Goal: Task Accomplishment & Management: Manage account settings

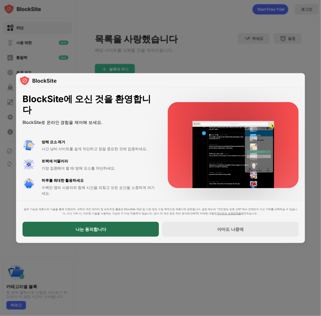
drag, startPoint x: 121, startPoint y: 231, endPoint x: 100, endPoint y: 163, distance: 70.5
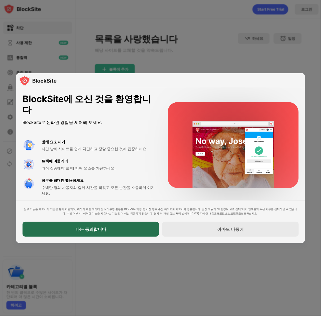
click at [108, 173] on div "BlockSite에 오신 것을 환영합니다 BlockSite로 온라인 경험을 제어해 보세요. 방해 요소 제거 시간 낭비 사이트를 쉽게 차단하고 …" at bounding box center [160, 166] width 289 height 159
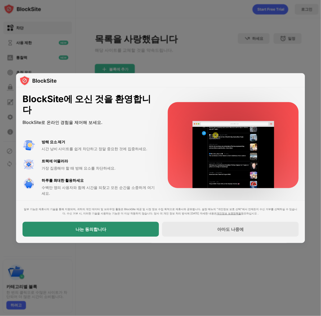
click at [109, 226] on div "나는 동의합니다" at bounding box center [91, 229] width 136 height 15
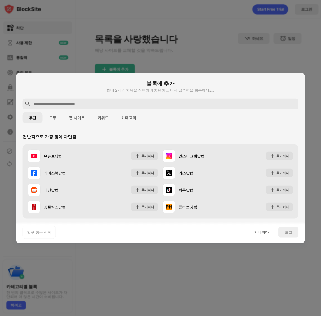
click at [172, 107] on div at bounding box center [161, 104] width 276 height 11
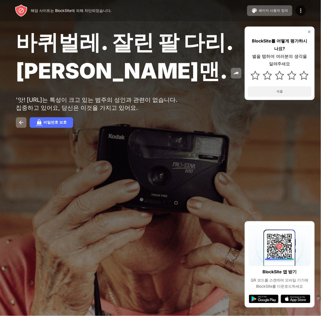
drag, startPoint x: 164, startPoint y: 99, endPoint x: 167, endPoint y: 98, distance: 2.9
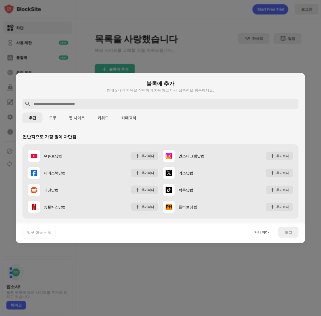
click at [263, 239] on div "입구 항목 선택 건너뛰다 도그" at bounding box center [160, 232] width 289 height 21
click at [266, 233] on font "건너뛰다" at bounding box center [261, 232] width 15 height 5
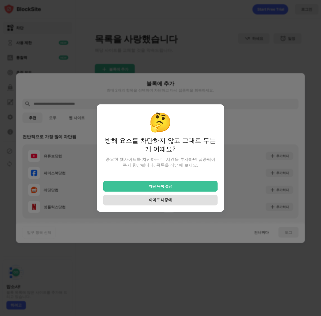
drag, startPoint x: 190, startPoint y: 189, endPoint x: 168, endPoint y: 201, distance: 24.6
click at [169, 202] on div "차단 목록 설정 아마도 나중에" at bounding box center [160, 189] width 114 height 31
click at [173, 203] on div "아마도 나중에" at bounding box center [160, 200] width 114 height 11
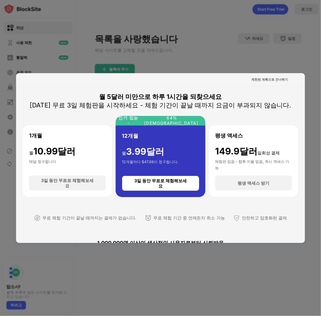
click at [281, 69] on div at bounding box center [160, 158] width 321 height 316
click at [275, 78] on font "제한된 계획으로 건너뛰기" at bounding box center [270, 79] width 37 height 4
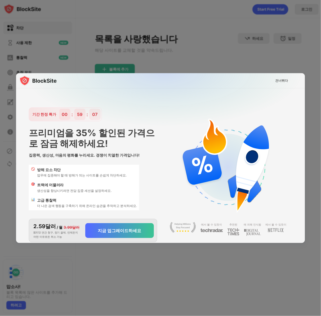
click at [246, 63] on div at bounding box center [160, 158] width 321 height 316
click at [277, 81] on font "건너뛰다" at bounding box center [281, 80] width 13 height 4
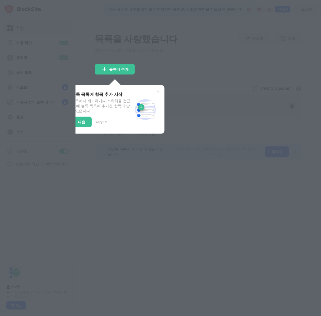
click at [152, 73] on div at bounding box center [160, 158] width 321 height 316
click at [110, 69] on font "블록에 추가" at bounding box center [118, 69] width 19 height 5
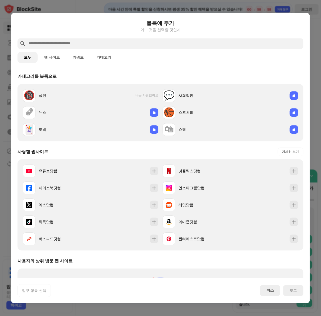
click at [48, 59] on font "웹 사이트" at bounding box center [52, 57] width 16 height 4
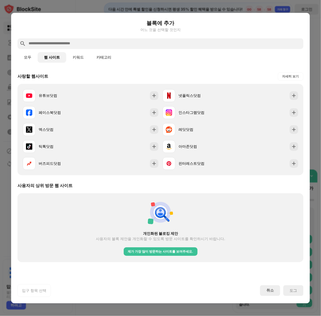
click at [50, 58] on font "웹 사이트" at bounding box center [52, 57] width 16 height 4
